Goal: Task Accomplishment & Management: Manage account settings

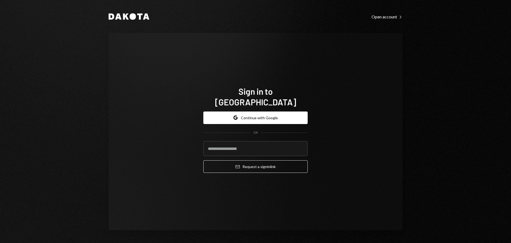
type input "**********"
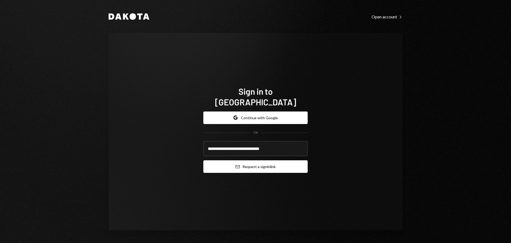
click at [250, 163] on button "Email Request a sign in link" at bounding box center [255, 166] width 104 height 13
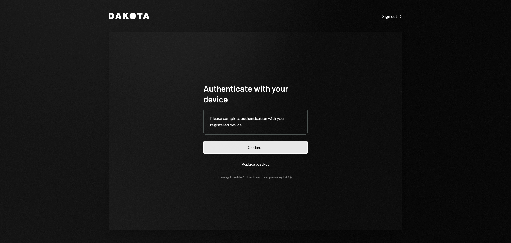
click at [280, 144] on button "Continue" at bounding box center [255, 147] width 104 height 13
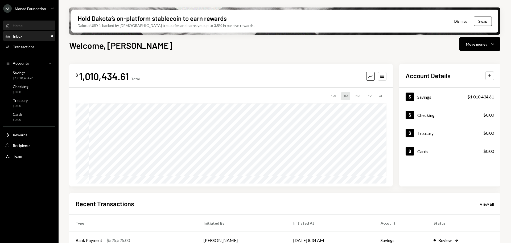
click at [42, 38] on div "Inbox Inbox" at bounding box center [29, 36] width 48 height 5
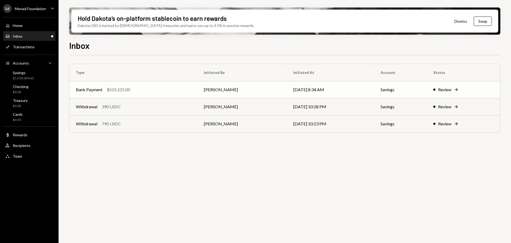
click at [154, 94] on td "Bank Payment $525,525.00" at bounding box center [134, 89] width 128 height 17
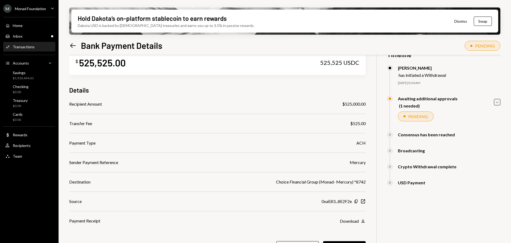
scroll to position [43, 0]
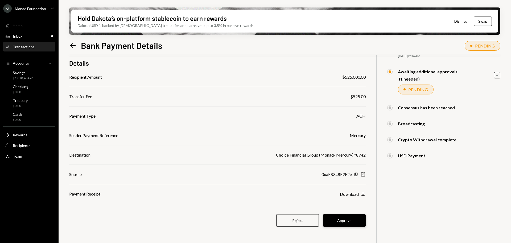
click at [348, 222] on button "Approve" at bounding box center [344, 220] width 43 height 13
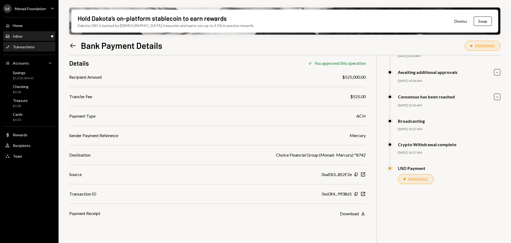
click at [29, 37] on div "Inbox Inbox" at bounding box center [29, 36] width 48 height 5
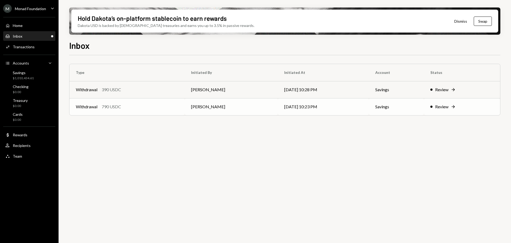
click at [143, 111] on td "Withdrawal 790 USDC" at bounding box center [127, 106] width 115 height 17
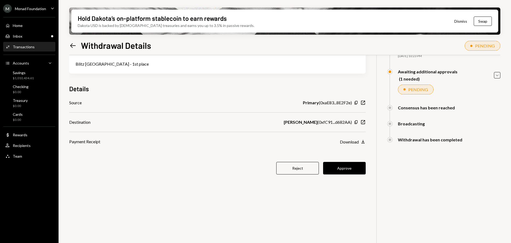
scroll to position [16, 0]
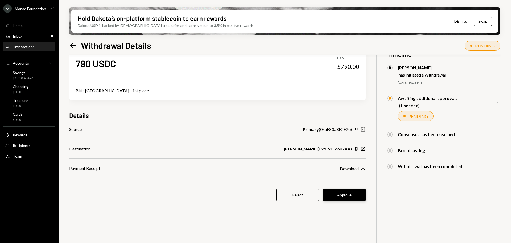
click at [351, 195] on button "Approve" at bounding box center [344, 194] width 43 height 13
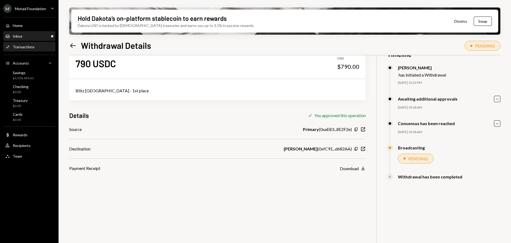
click at [26, 35] on div "Inbox Inbox" at bounding box center [29, 36] width 48 height 5
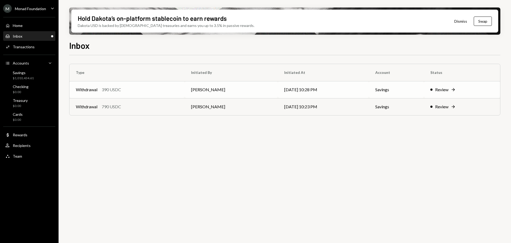
click at [147, 88] on div "Withdrawal 390 USDC" at bounding box center [127, 89] width 103 height 6
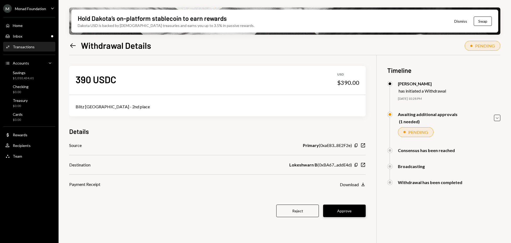
click at [357, 207] on button "Approve" at bounding box center [344, 210] width 43 height 13
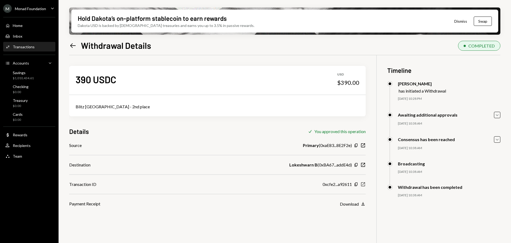
click at [363, 184] on icon "button" at bounding box center [363, 184] width 4 height 4
click at [34, 76] on div "Savings $1,010,434.61" at bounding box center [29, 75] width 48 height 10
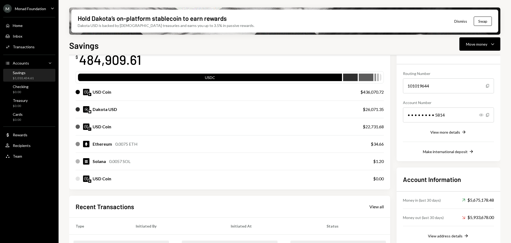
scroll to position [107, 0]
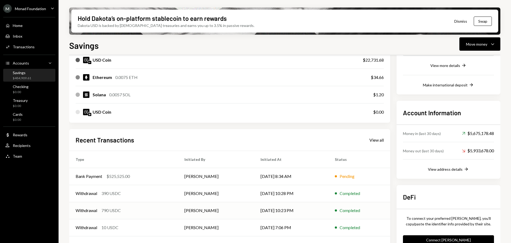
click at [138, 210] on div "Withdrawal 790 USDC" at bounding box center [124, 210] width 96 height 6
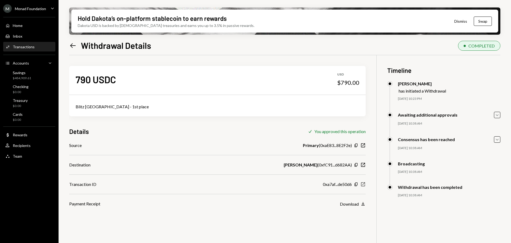
click at [363, 183] on icon "New Window" at bounding box center [363, 183] width 5 height 5
click at [33, 10] on div "Monad Foundation" at bounding box center [30, 8] width 31 height 5
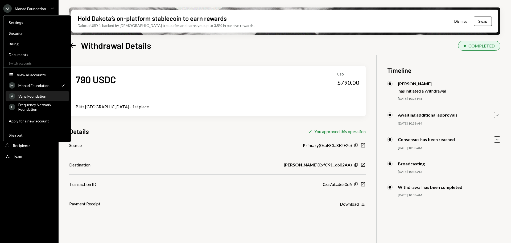
click at [35, 96] on div "Vana Foundation" at bounding box center [41, 96] width 47 height 5
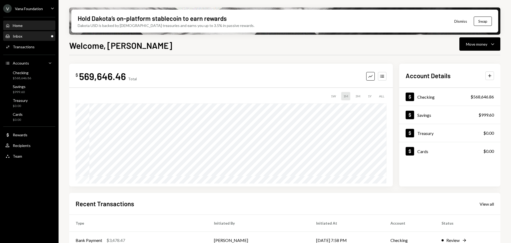
click at [25, 34] on div "Inbox Inbox" at bounding box center [29, 36] width 48 height 5
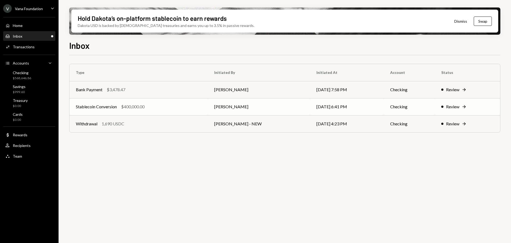
click at [157, 107] on div "Stablecoin Conversion $400,000.00" at bounding box center [139, 106] width 126 height 6
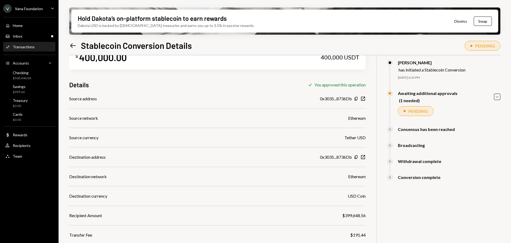
scroll to position [43, 0]
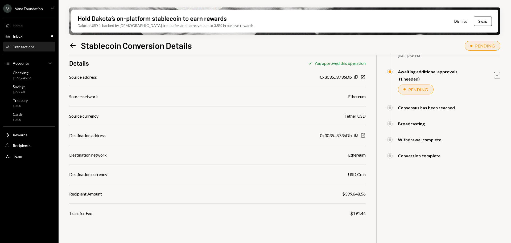
click at [502, 76] on div "Hold Dakota’s on-platform stablecoin to earn rewards Dakota USD is backed by U.…" at bounding box center [285, 121] width 453 height 243
drag, startPoint x: 499, startPoint y: 76, endPoint x: 497, endPoint y: 83, distance: 7.5
click at [499, 76] on icon "Caret Down" at bounding box center [498, 75] width 6 height 6
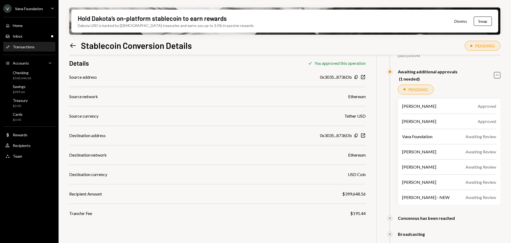
scroll to position [0, 0]
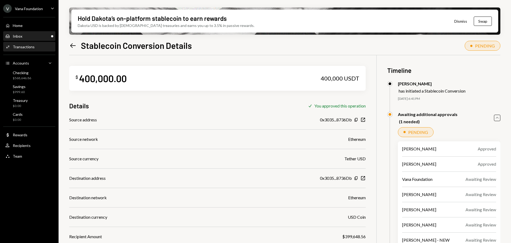
click at [26, 37] on div "Inbox Inbox" at bounding box center [29, 36] width 48 height 5
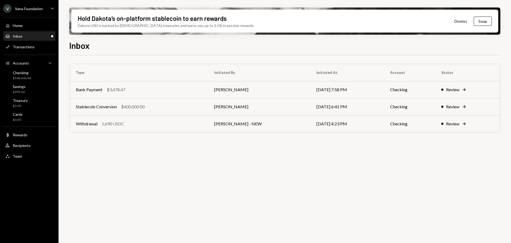
click at [24, 35] on div "Inbox Inbox" at bounding box center [29, 36] width 48 height 5
click at [21, 24] on div "Home" at bounding box center [18, 25] width 10 height 5
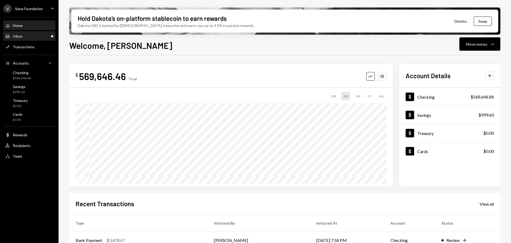
click at [26, 36] on div "Inbox Inbox" at bounding box center [29, 36] width 48 height 5
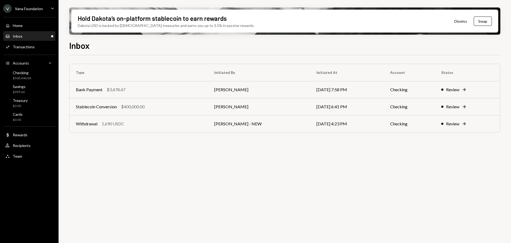
click at [30, 38] on div "Inbox Inbox" at bounding box center [29, 36] width 48 height 5
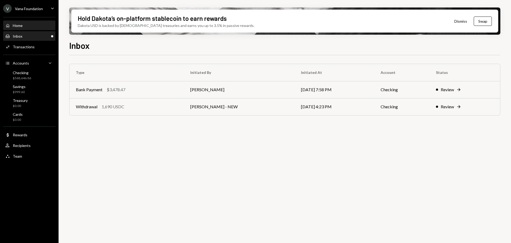
click at [27, 26] on div "Home Home" at bounding box center [29, 25] width 48 height 5
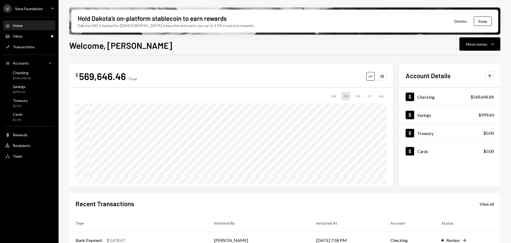
click at [50, 12] on div "Caret Down" at bounding box center [53, 8] width 6 height 7
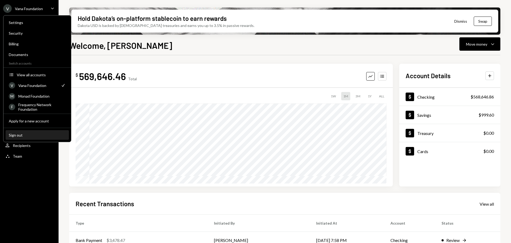
click at [27, 133] on div "Sign out" at bounding box center [37, 135] width 57 height 5
